Goal: Navigation & Orientation: Understand site structure

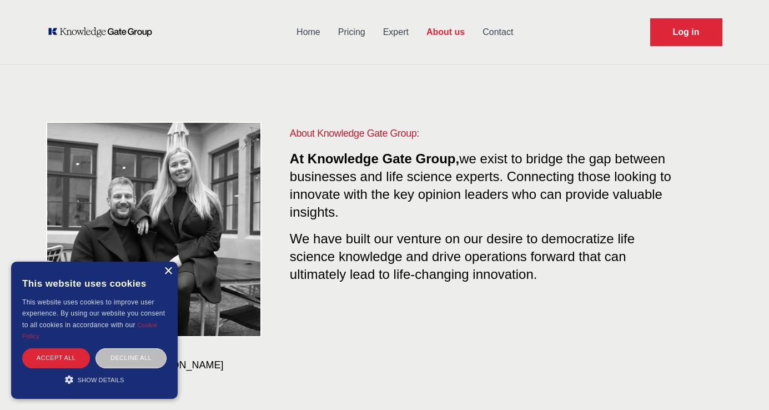
click at [164, 270] on div "×" at bounding box center [168, 271] width 8 height 8
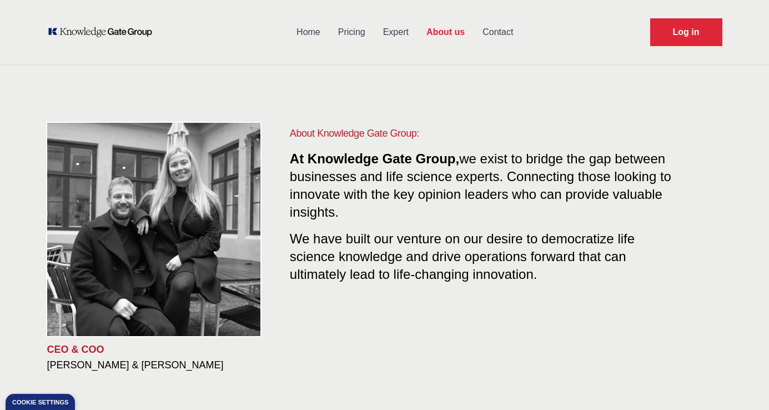
click at [353, 36] on link "Pricing" at bounding box center [351, 32] width 45 height 29
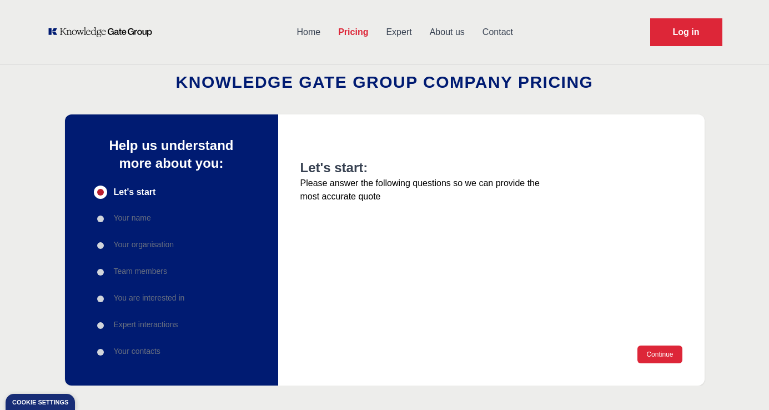
click at [320, 33] on link "Home" at bounding box center [309, 32] width 42 height 29
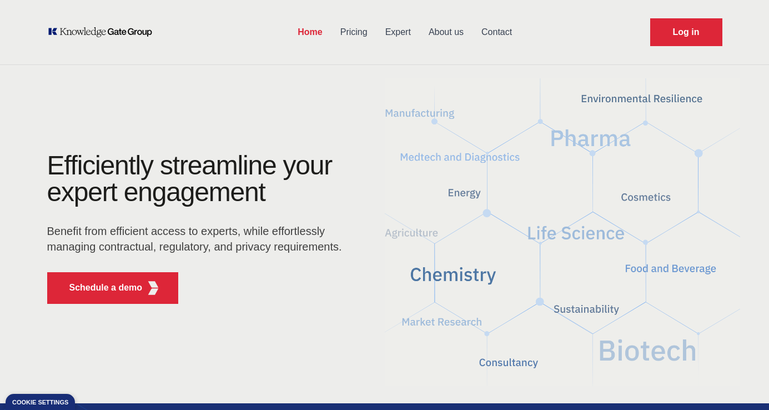
click at [383, 36] on link "Expert" at bounding box center [397, 32] width 43 height 29
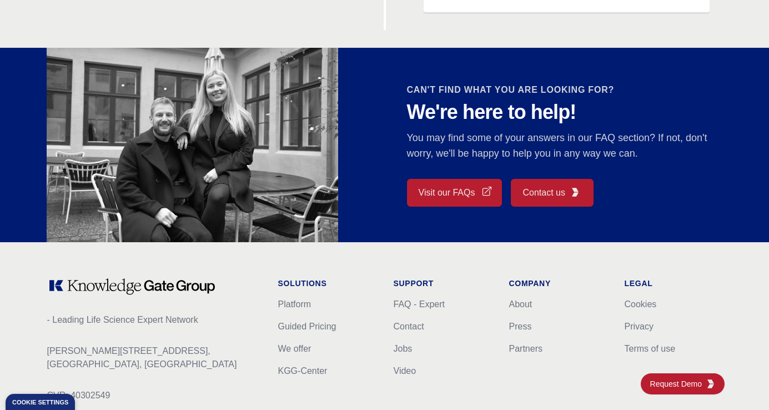
scroll to position [1028, 0]
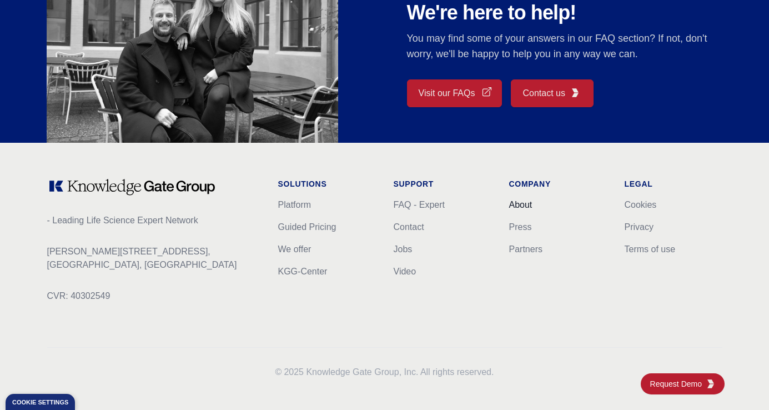
click at [526, 201] on link "About" at bounding box center [520, 204] width 23 height 9
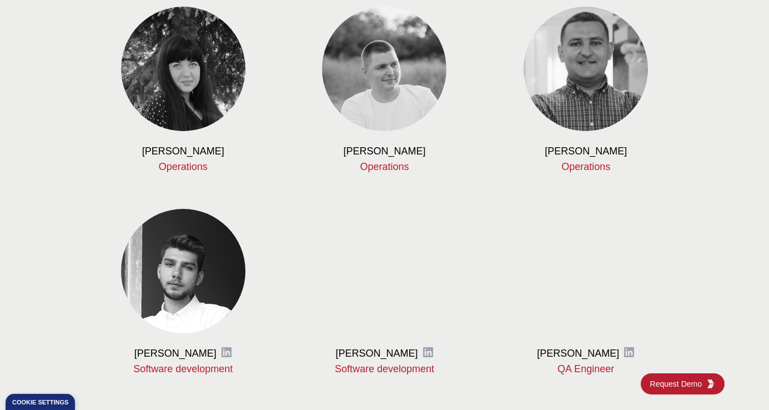
scroll to position [1454, 0]
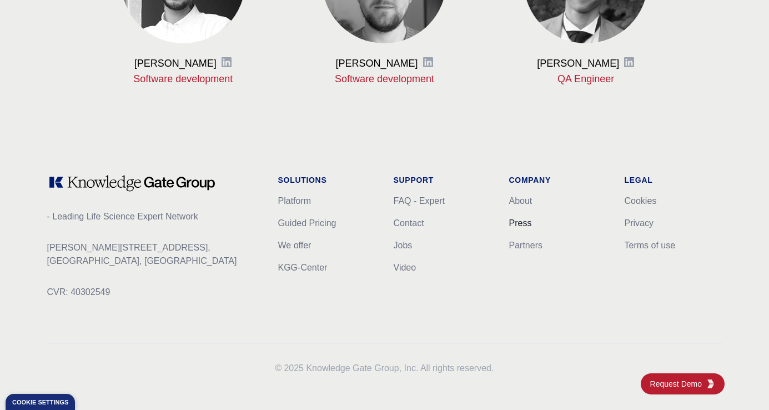
click at [522, 224] on link "Press" at bounding box center [520, 222] width 23 height 9
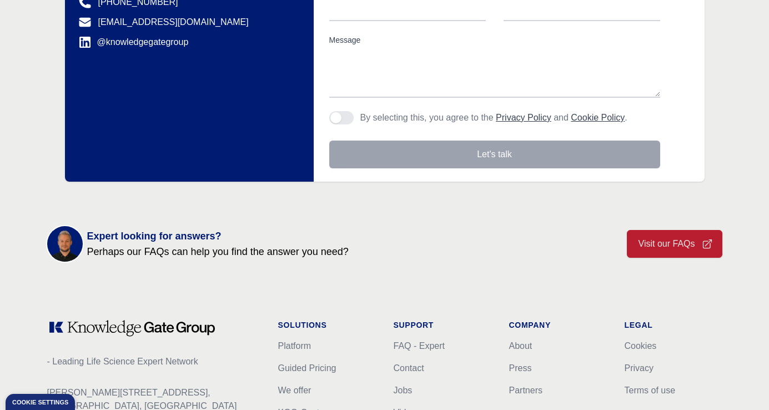
scroll to position [409, 0]
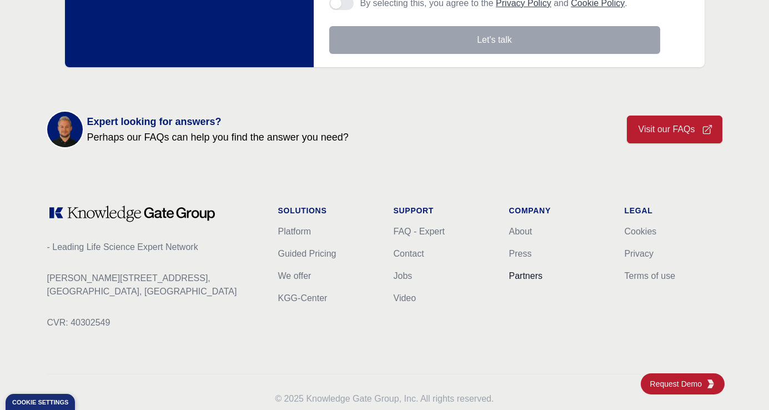
click at [523, 274] on link "Partners" at bounding box center [525, 275] width 33 height 9
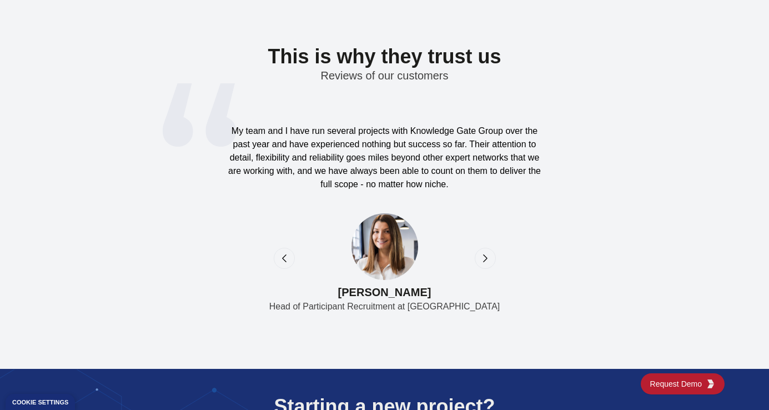
scroll to position [3607, 0]
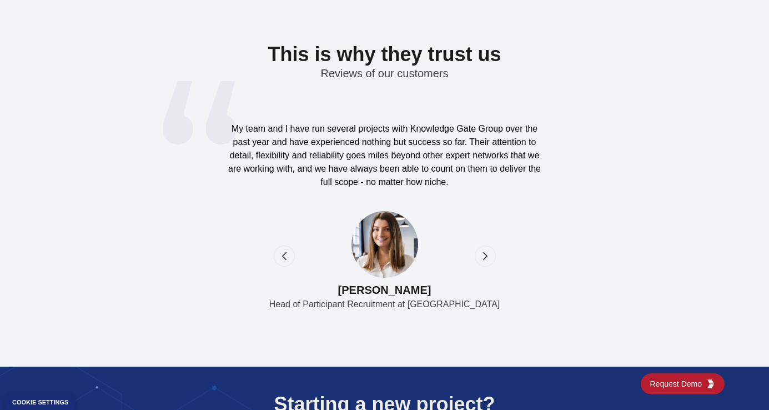
click at [489, 250] on icon "next" at bounding box center [485, 255] width 11 height 11
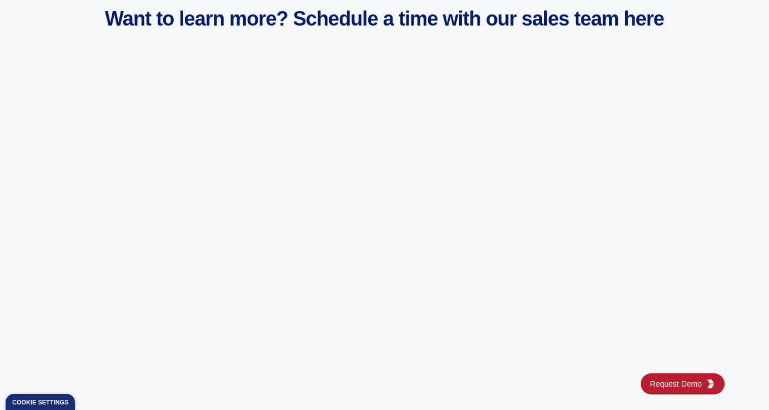
scroll to position [4218, 0]
